Goal: Information Seeking & Learning: Find contact information

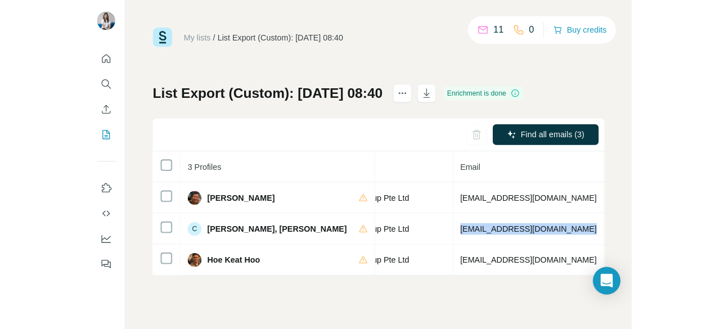
scroll to position [0, 323]
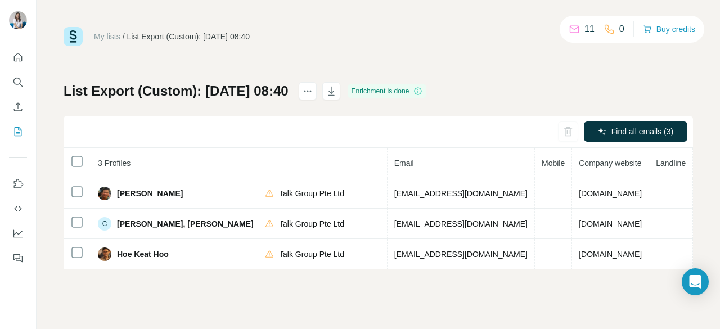
click at [511, 100] on div "List Export (Custom): [DATE] 08:40 Enrichment is done Find all emails (3) 3 Pro…" at bounding box center [378, 175] width 629 height 187
click at [532, 106] on div "List Export (Custom): [DATE] 08:40 Enrichment is done Find all emails (3) 3 Pro…" at bounding box center [378, 175] width 629 height 187
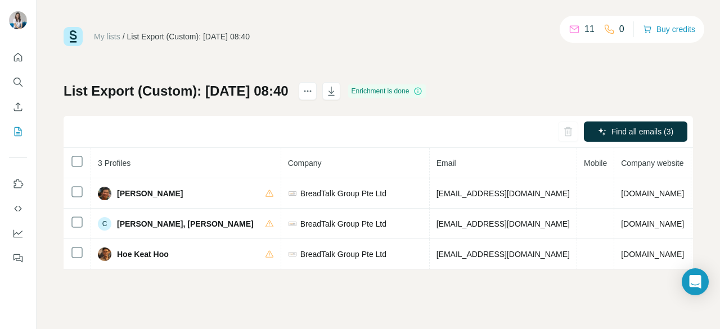
scroll to position [0, 300]
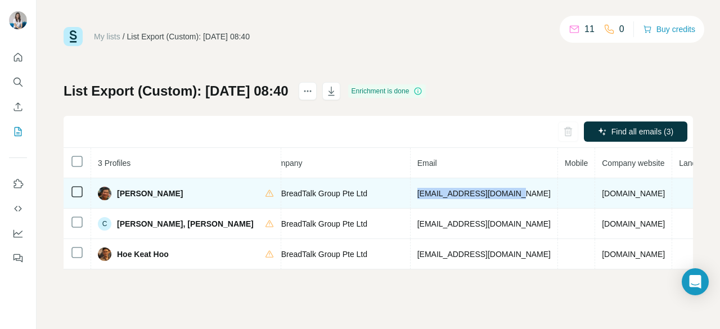
drag, startPoint x: 371, startPoint y: 193, endPoint x: 472, endPoint y: 200, distance: 101.5
click at [472, 200] on td "[EMAIL_ADDRESS][DOMAIN_NAME]" at bounding box center [484, 193] width 147 height 30
copy span "[EMAIL_ADDRESS][DOMAIN_NAME]"
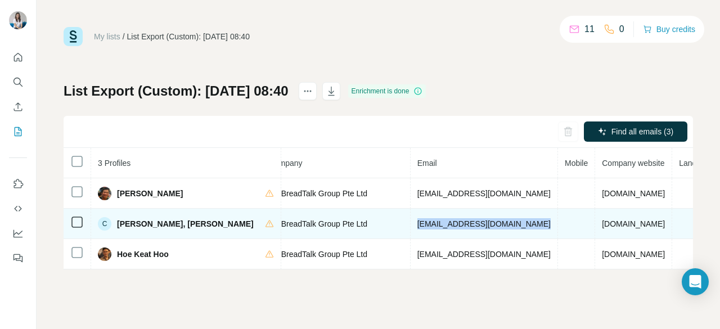
drag, startPoint x: 372, startPoint y: 224, endPoint x: 492, endPoint y: 222, distance: 119.8
click at [492, 222] on td "[EMAIL_ADDRESS][DOMAIN_NAME]" at bounding box center [484, 224] width 147 height 30
copy span "[EMAIL_ADDRESS][DOMAIN_NAME]"
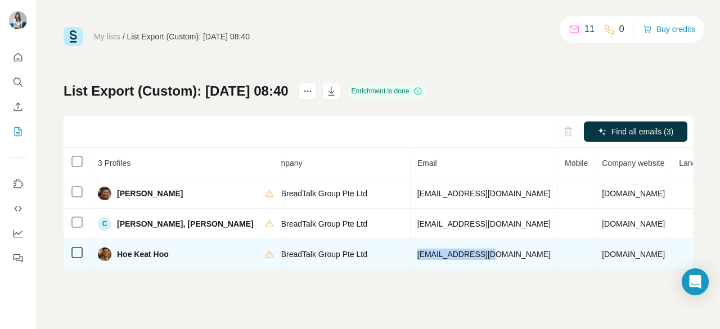
drag, startPoint x: 452, startPoint y: 255, endPoint x: 370, endPoint y: 257, distance: 81.6
click at [411, 257] on td "[EMAIL_ADDRESS][DOMAIN_NAME]" at bounding box center [484, 254] width 147 height 30
copy span "[EMAIL_ADDRESS][DOMAIN_NAME]"
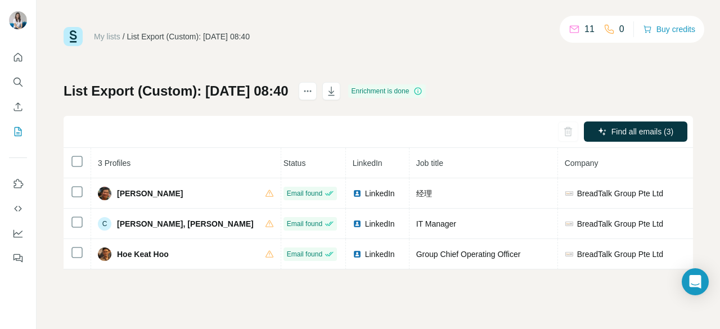
scroll to position [0, 0]
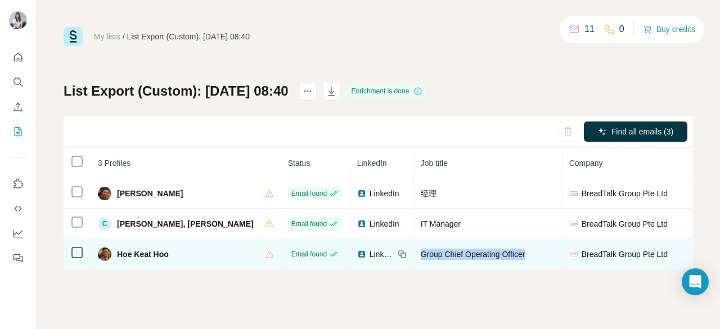
drag, startPoint x: 493, startPoint y: 253, endPoint x: 370, endPoint y: 251, distance: 123.7
click at [414, 251] on td "Group Chief Operating Officer" at bounding box center [488, 254] width 148 height 30
copy span "Group Chief Operating Officer"
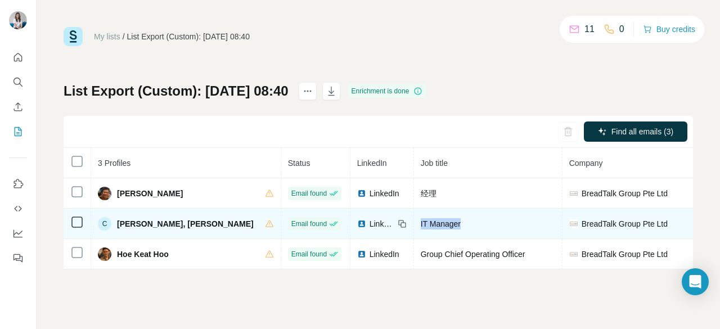
drag, startPoint x: 438, startPoint y: 228, endPoint x: 354, endPoint y: 218, distance: 84.4
click at [354, 218] on tr "C [PERSON_NAME], [PERSON_NAME] found LinkedIn IT Manager BreadTalk Group Pte Lt…" at bounding box center [588, 224] width 1048 height 30
copy span "IT Manager"
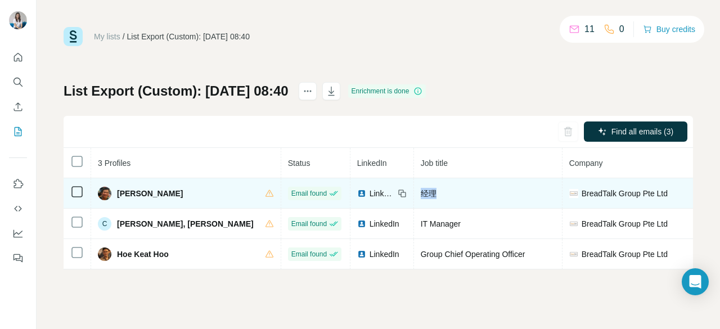
drag, startPoint x: 398, startPoint y: 191, endPoint x: 376, endPoint y: 193, distance: 21.6
click at [421, 193] on div "经理" at bounding box center [488, 193] width 134 height 11
copy span "经理"
click at [398, 194] on icon at bounding box center [402, 193] width 9 height 9
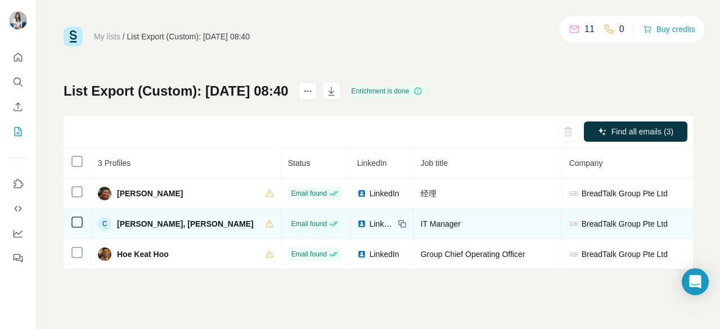
click at [398, 219] on icon at bounding box center [402, 223] width 9 height 9
click at [398, 224] on icon at bounding box center [402, 223] width 9 height 9
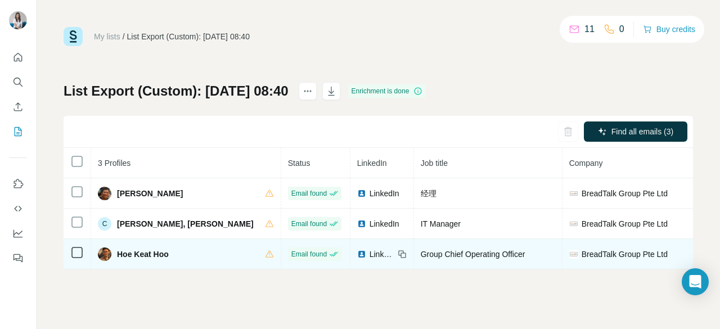
click at [398, 255] on icon at bounding box center [402, 254] width 9 height 9
